Goal: Task Accomplishment & Management: Manage account settings

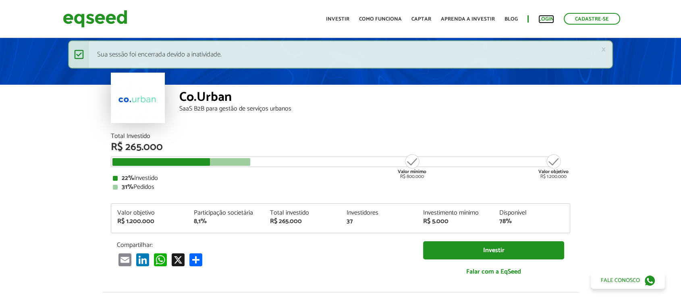
click at [544, 17] on link "Login" at bounding box center [546, 19] width 16 height 5
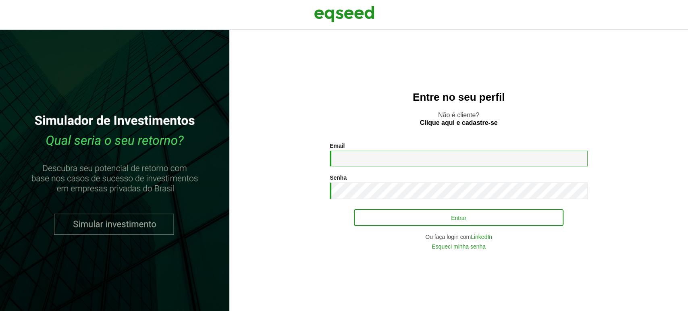
type input "**********"
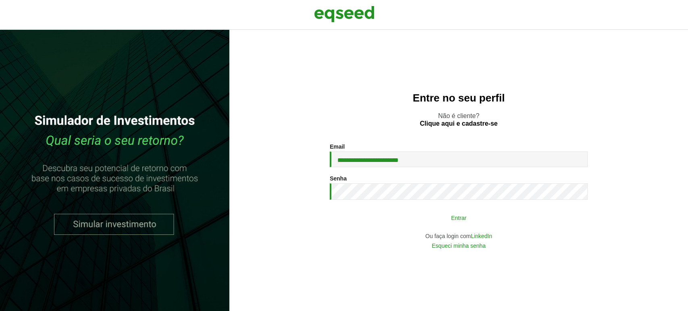
click at [368, 213] on button "Entrar" at bounding box center [459, 217] width 210 height 15
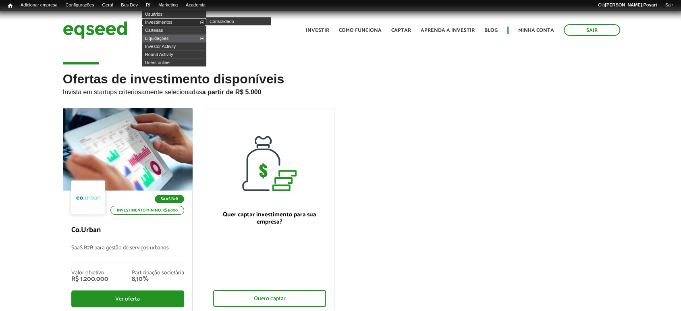
click at [165, 21] on link "Investimentos" at bounding box center [174, 22] width 64 height 8
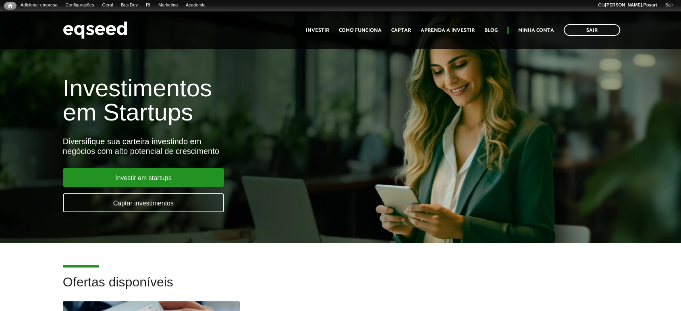
scroll to position [134, 0]
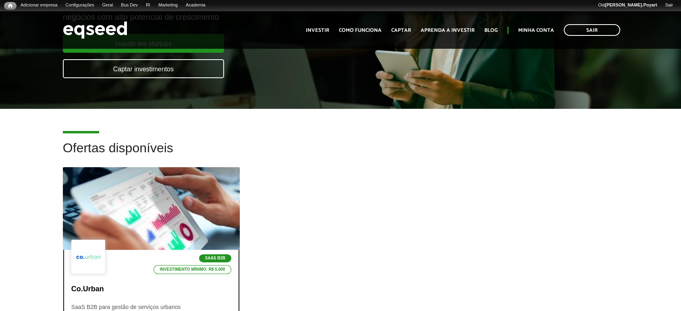
click at [173, 206] on div at bounding box center [151, 208] width 212 height 99
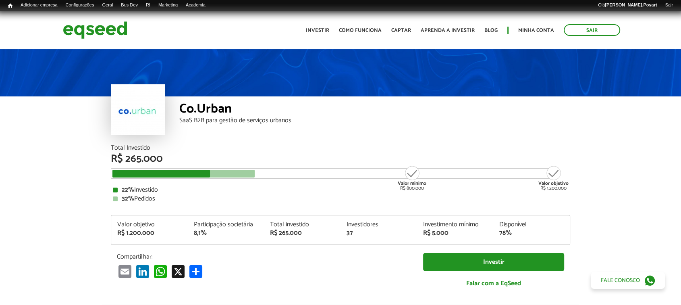
scroll to position [89, 0]
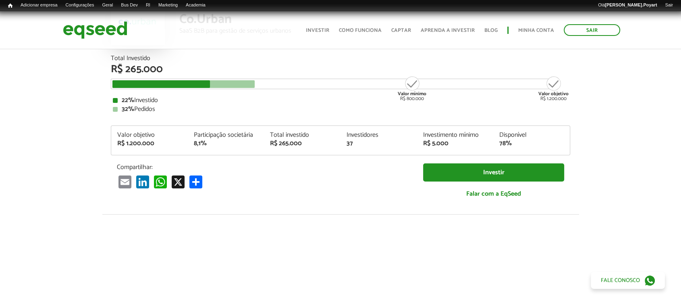
click at [614, 96] on article "Co.Urban SaaS B2B para gestão de serviços urbanos Total Investido R$ 265.000 Va…" at bounding box center [340, 223] width 681 height 530
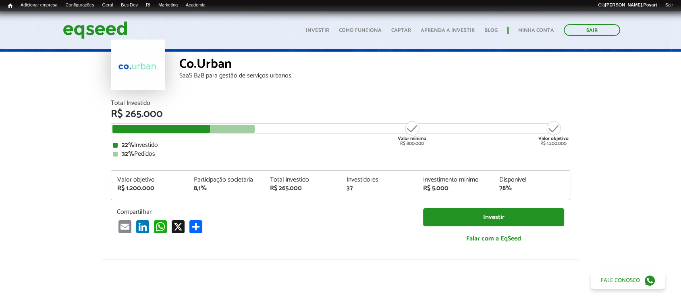
scroll to position [0, 0]
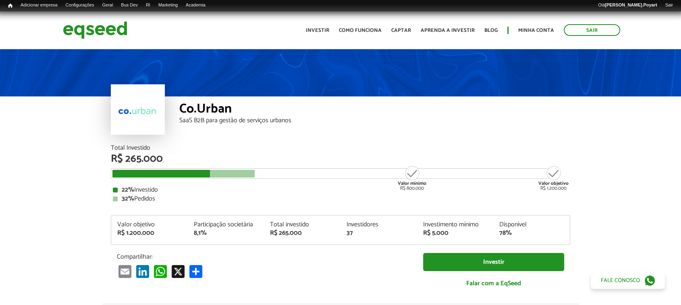
click at [615, 133] on div "Co.Urban SaaS B2B para gestão de serviços urbanos" at bounding box center [340, 96] width 681 height 97
click at [530, 28] on link "Minha conta" at bounding box center [536, 30] width 36 height 5
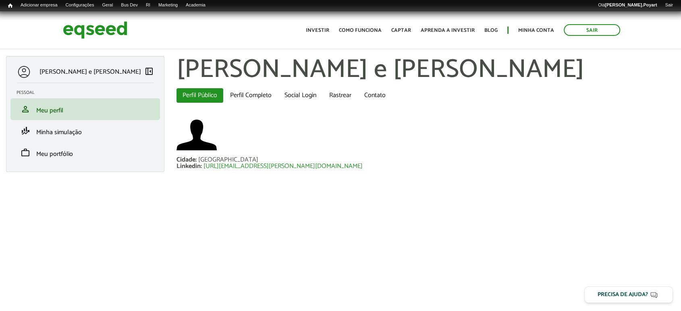
click at [620, 82] on h1 "Gabriel Machado e Silva Poyart" at bounding box center [426, 70] width 499 height 28
click at [50, 154] on span "Meu portfólio" at bounding box center [54, 154] width 37 height 11
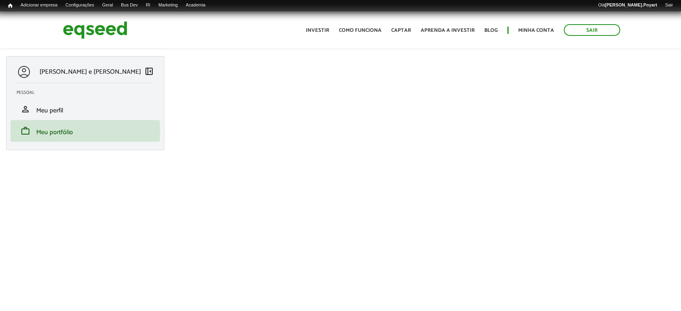
scroll to position [44, 0]
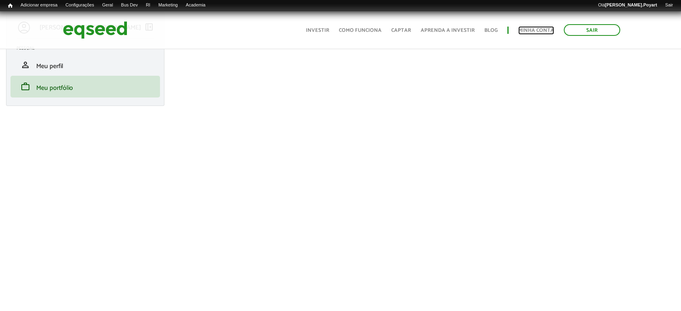
click at [535, 32] on link "Minha conta" at bounding box center [536, 30] width 36 height 5
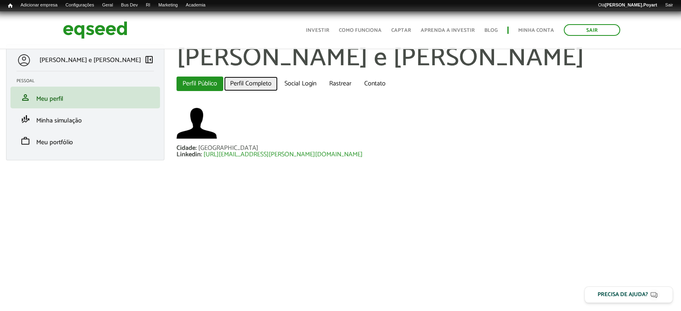
click at [245, 82] on link "Perfil Completo" at bounding box center [251, 84] width 54 height 15
